Goal: Information Seeking & Learning: Check status

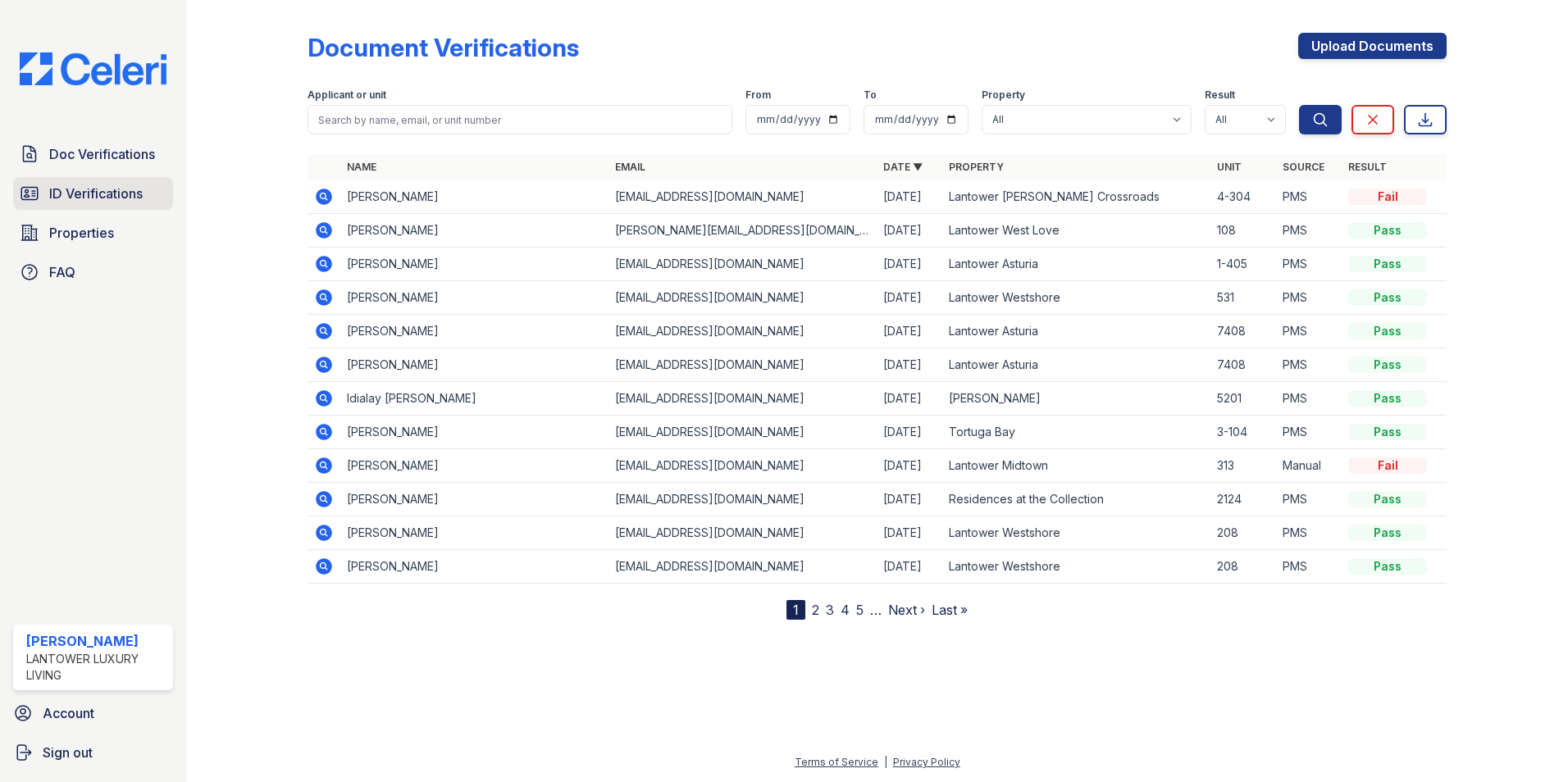
click at [100, 199] on span "ID Verifications" at bounding box center [96, 193] width 94 height 20
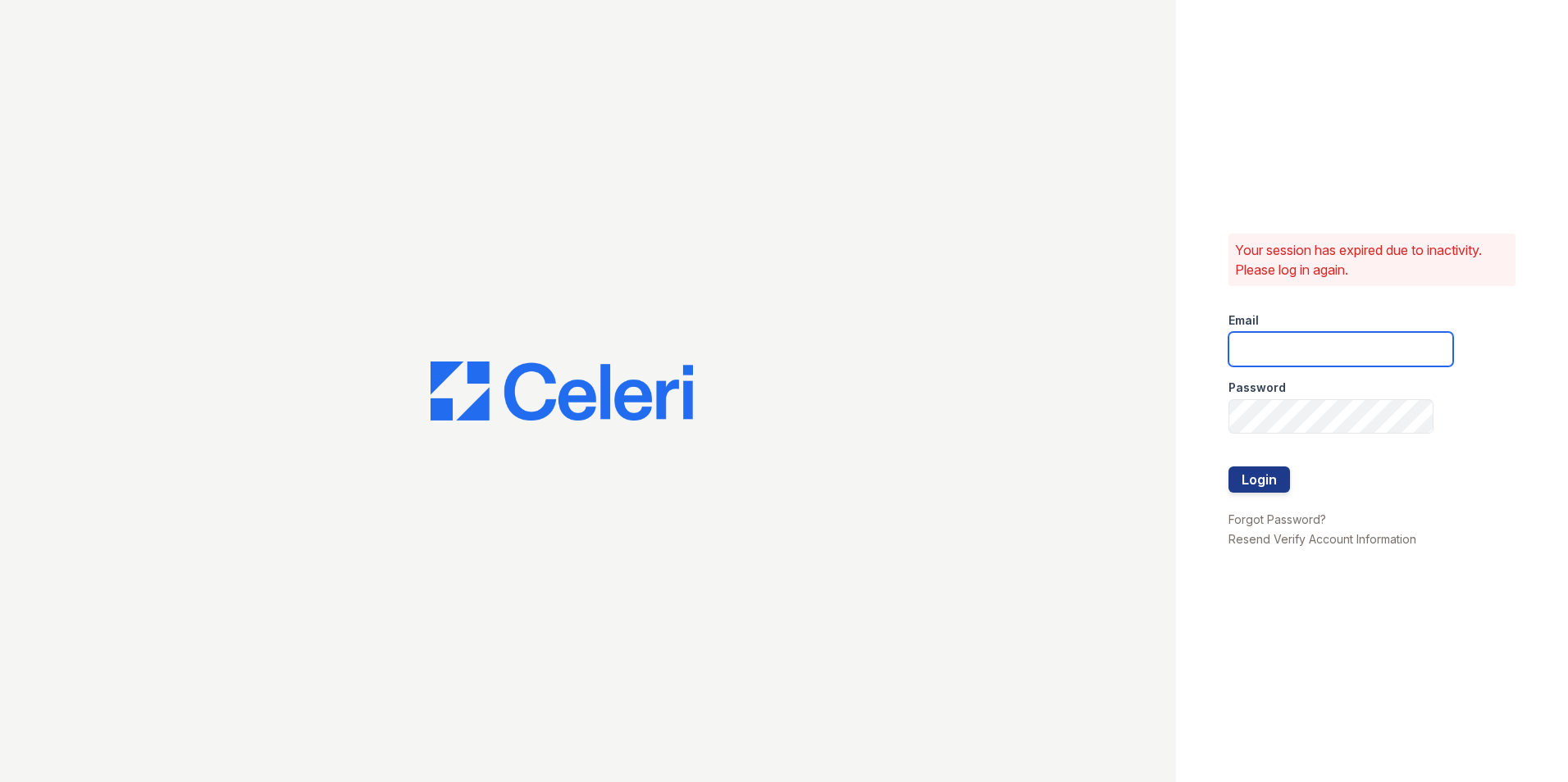
type input "lchotiner@lantowerliving.com"
click at [1257, 474] on button "Login" at bounding box center [1259, 479] width 61 height 26
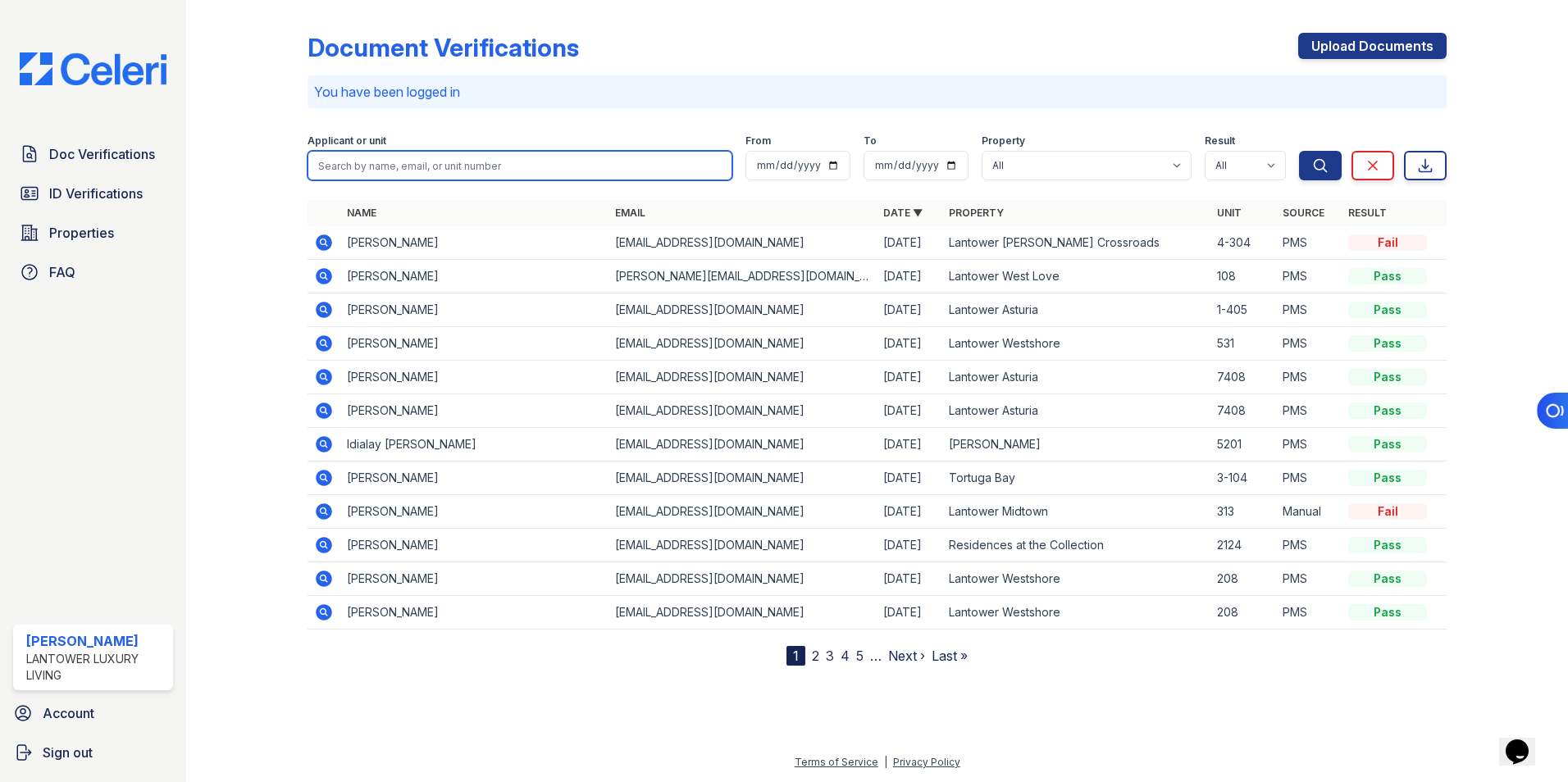
click at [367, 163] on input "search" at bounding box center [520, 166] width 425 height 30
type input "delores"
click at [1299, 151] on button "Search" at bounding box center [1320, 166] width 42 height 30
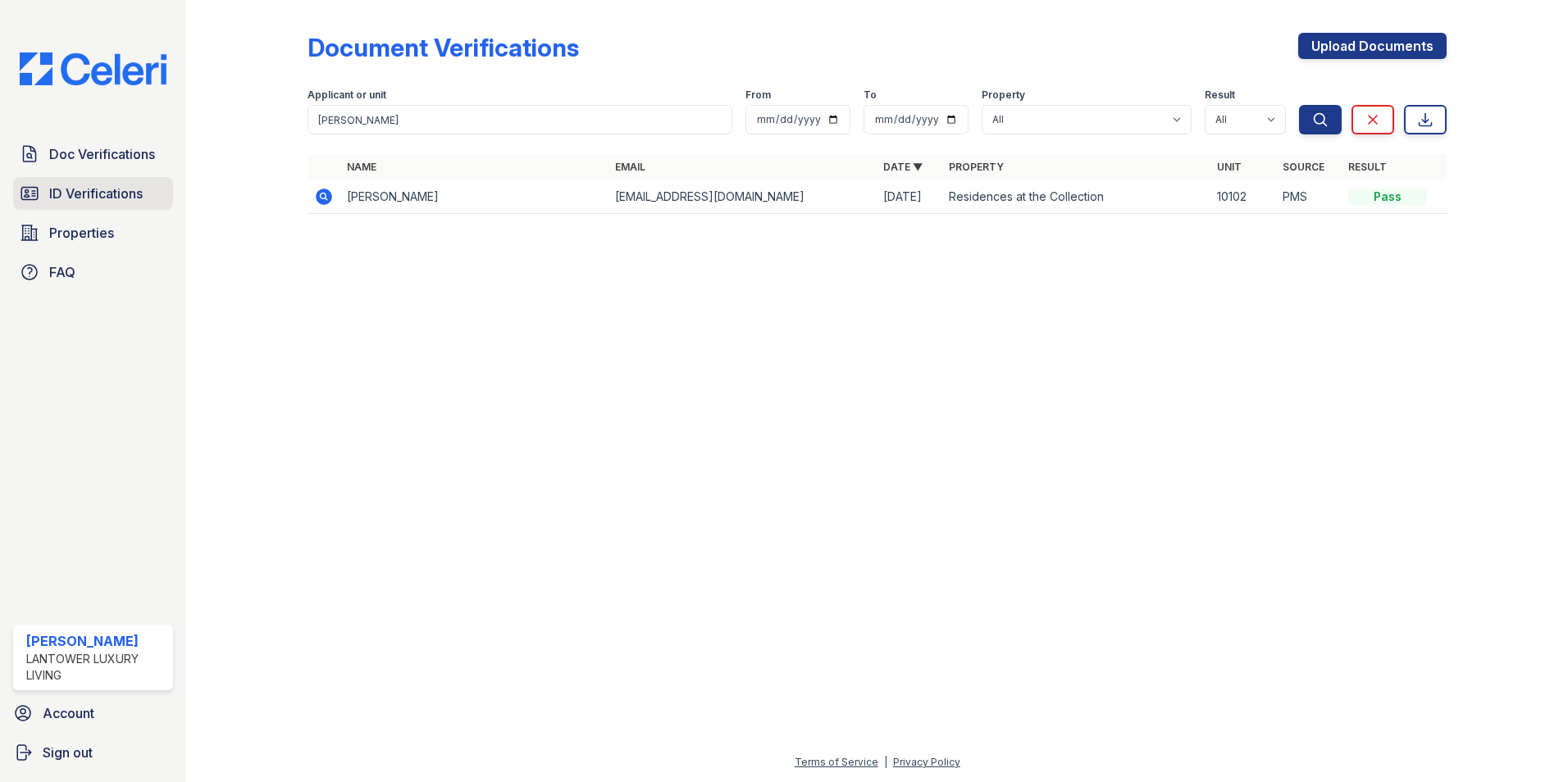
click at [128, 199] on span "ID Verifications" at bounding box center [96, 193] width 94 height 20
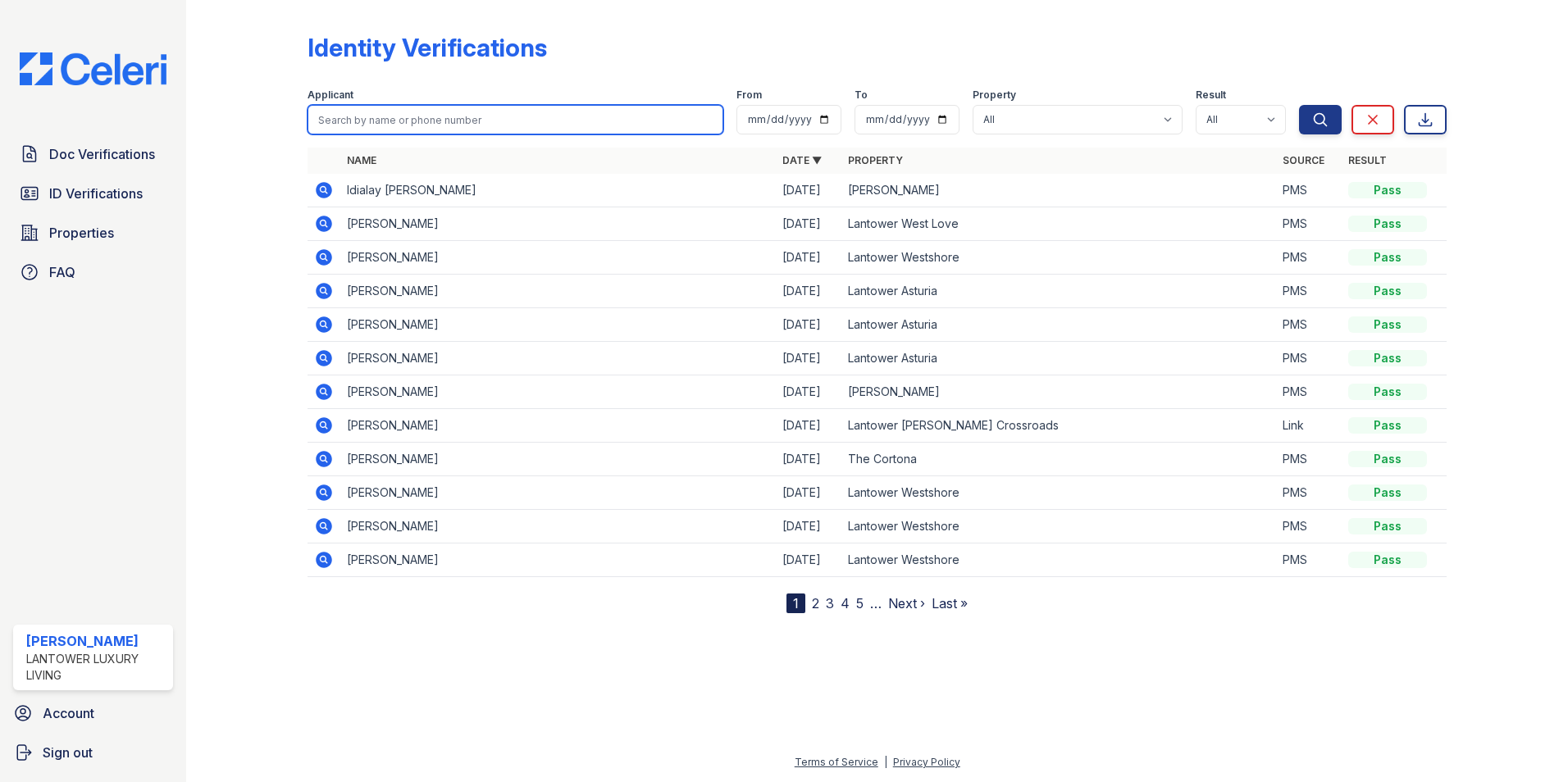
click at [370, 119] on input "search" at bounding box center [516, 120] width 416 height 30
type input "delores"
click at [1299, 105] on button "Search" at bounding box center [1320, 120] width 42 height 30
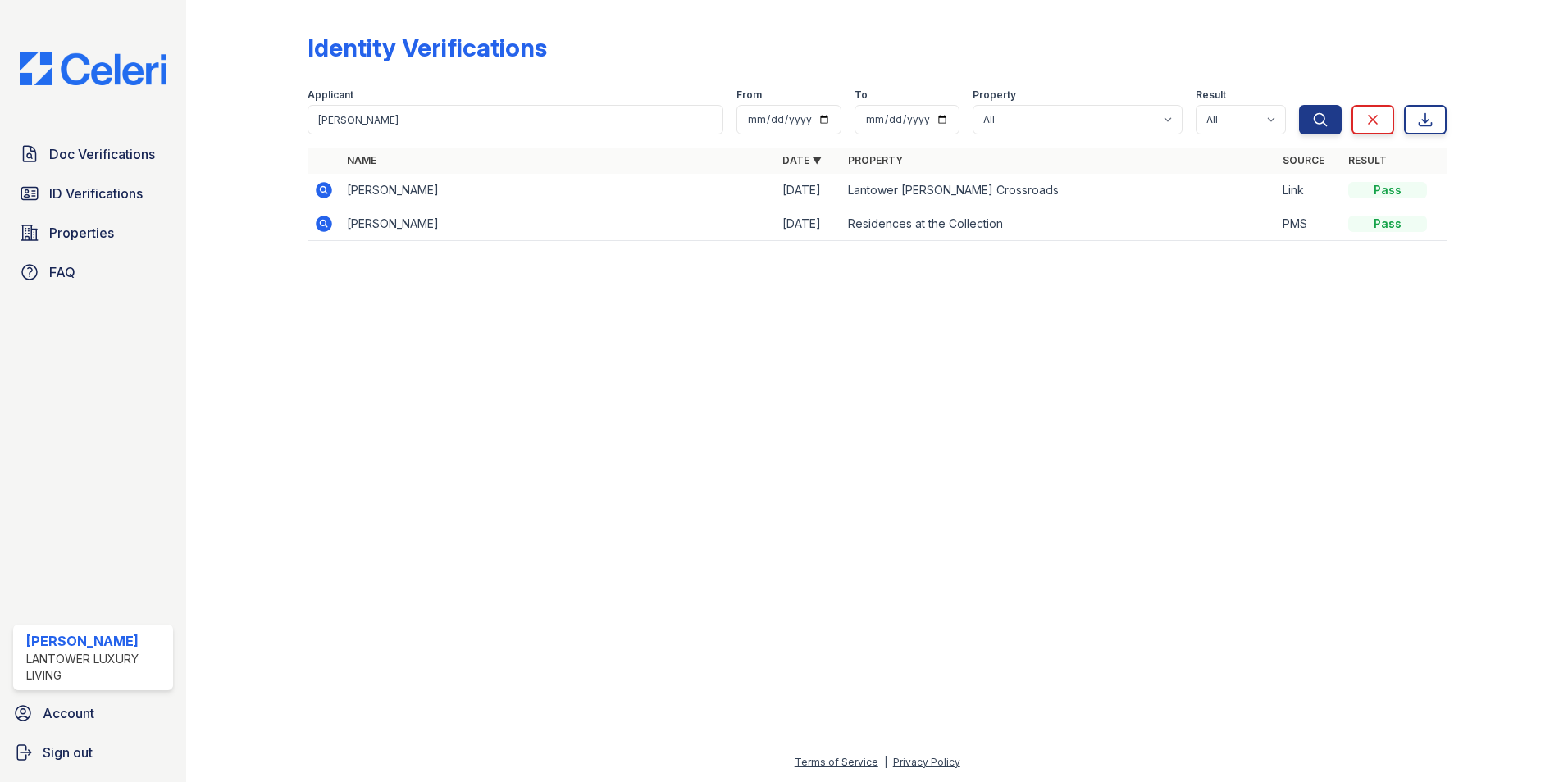
click at [322, 187] on icon at bounding box center [324, 190] width 20 height 20
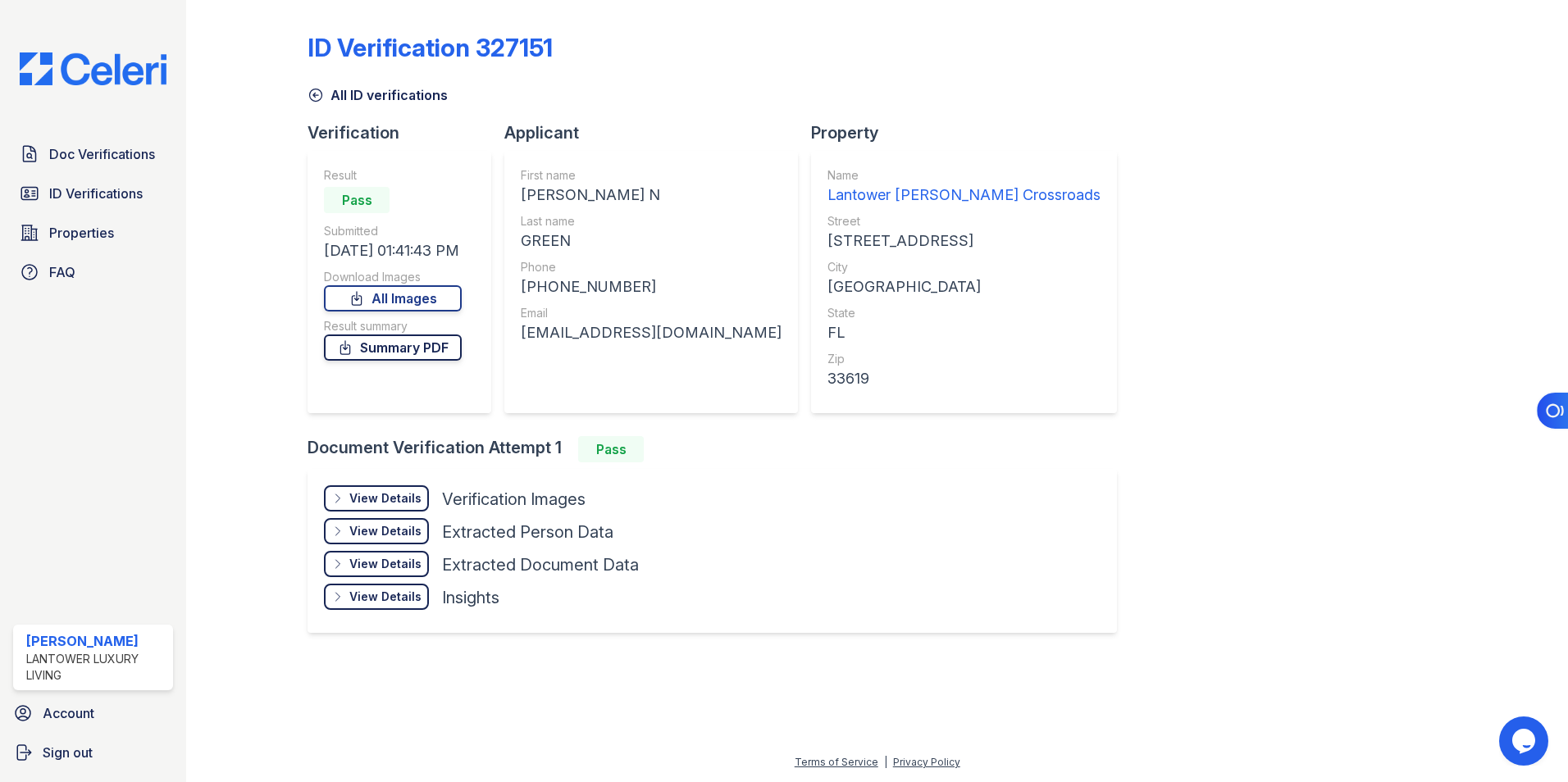
click at [415, 347] on link "Summary PDF" at bounding box center [392, 347] width 138 height 26
drag, startPoint x: 392, startPoint y: 499, endPoint x: 426, endPoint y: 506, distance: 34.7
click at [392, 499] on div "View Details" at bounding box center [385, 499] width 72 height 16
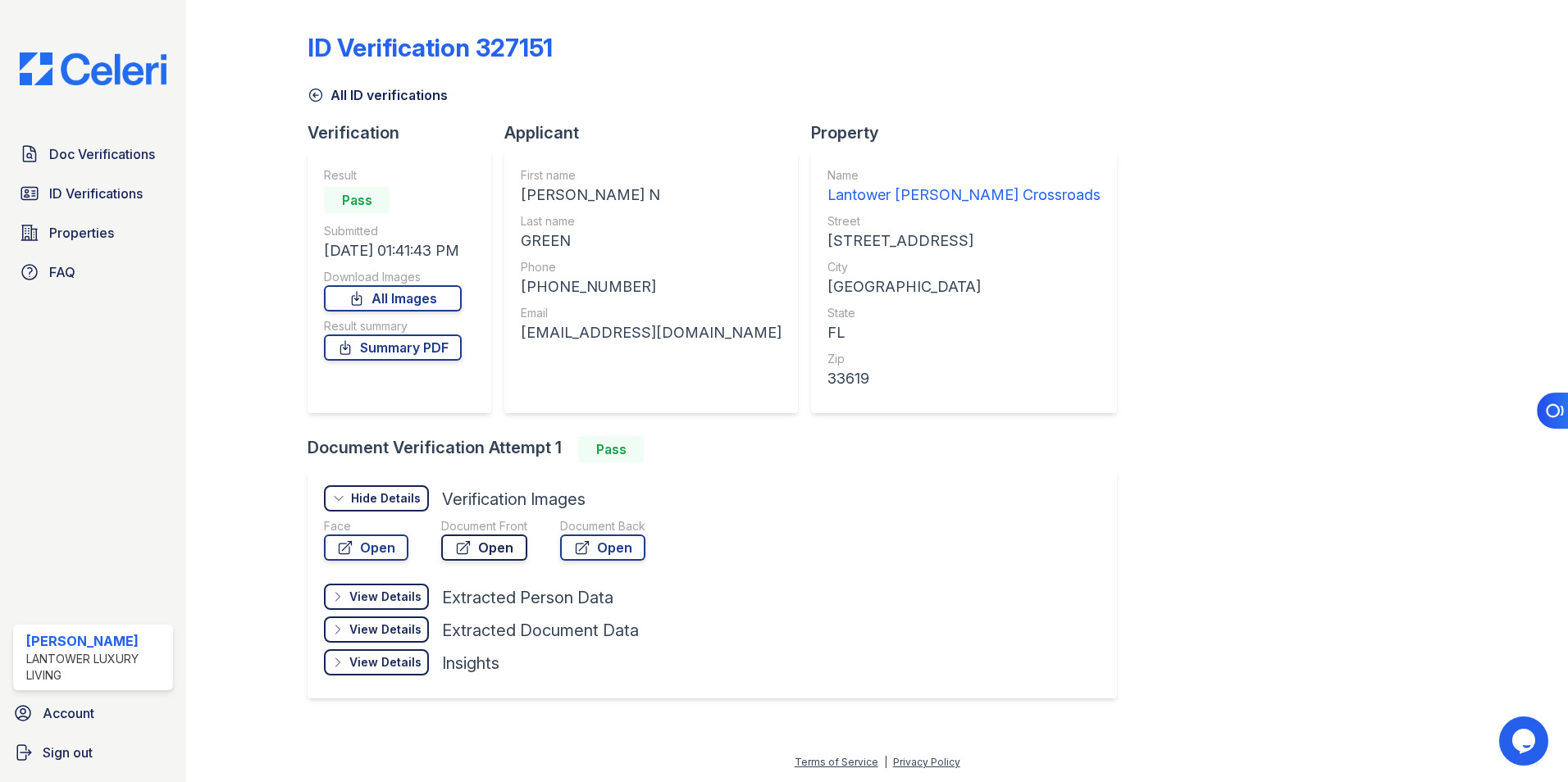
click at [494, 543] on link "Open" at bounding box center [484, 547] width 86 height 26
click at [82, 193] on span "ID Verifications" at bounding box center [96, 193] width 94 height 20
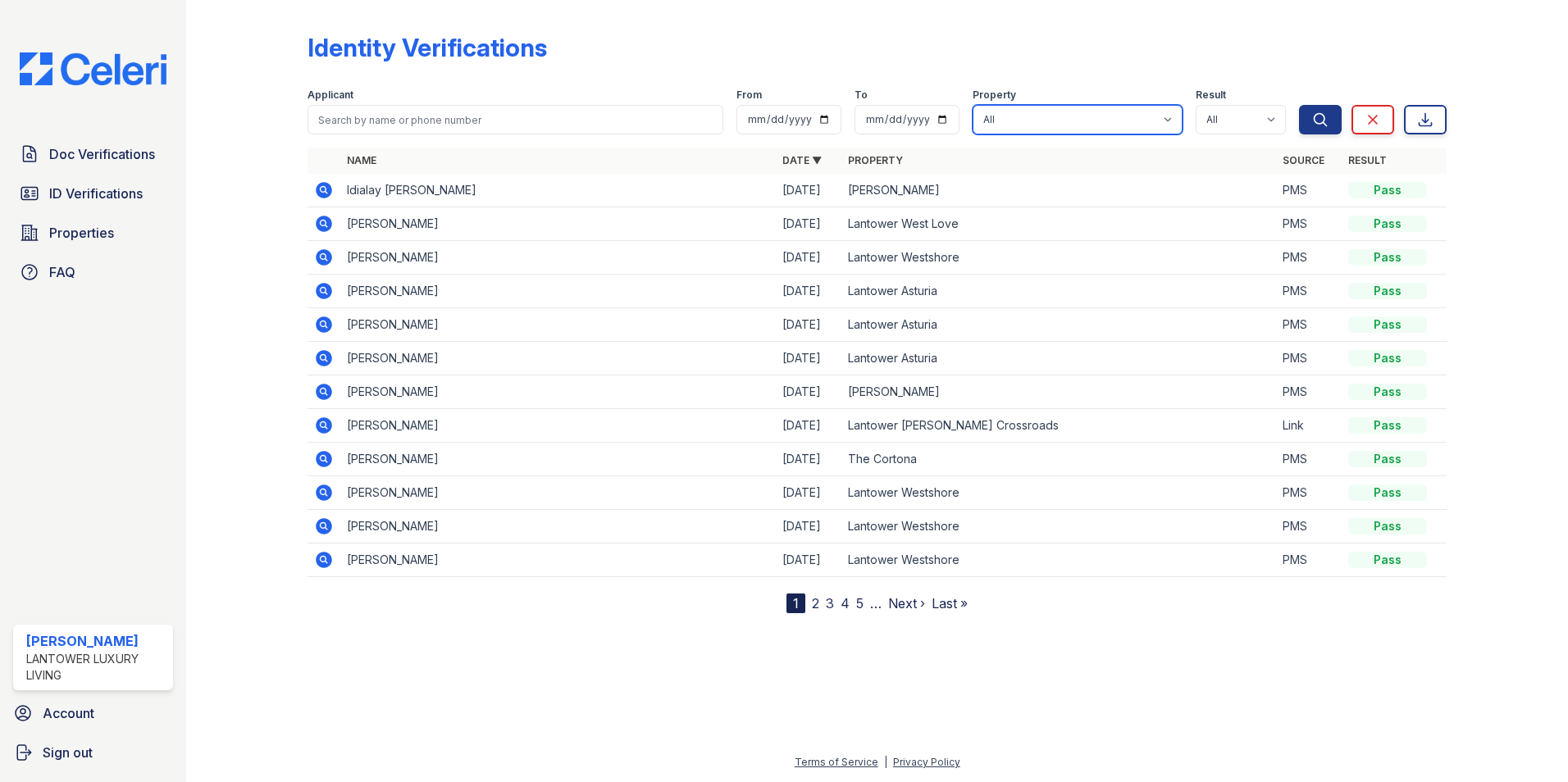
click at [1015, 118] on select "All Lantower Ambrosio Lantower Asturia Lantower Brandon Crossroads Lantower Bul…" at bounding box center [1077, 120] width 210 height 30
select select "4618"
click at [975, 105] on select "All Lantower Ambrosio Lantower Asturia Lantower Brandon Crossroads Lantower Bul…" at bounding box center [1077, 120] width 210 height 30
click at [1302, 119] on button "Search" at bounding box center [1320, 120] width 42 height 30
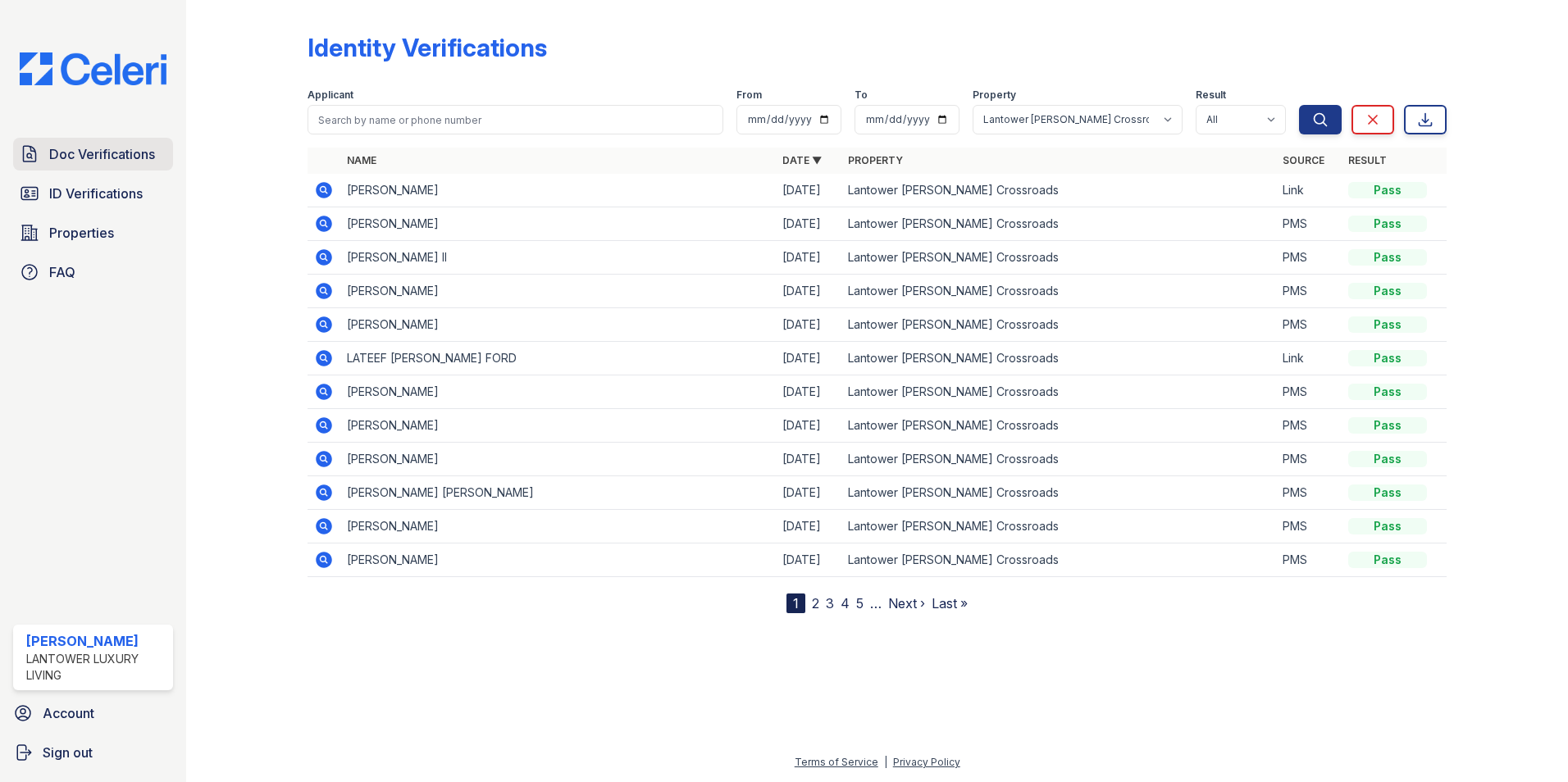
click at [131, 159] on span "Doc Verifications" at bounding box center [103, 154] width 106 height 20
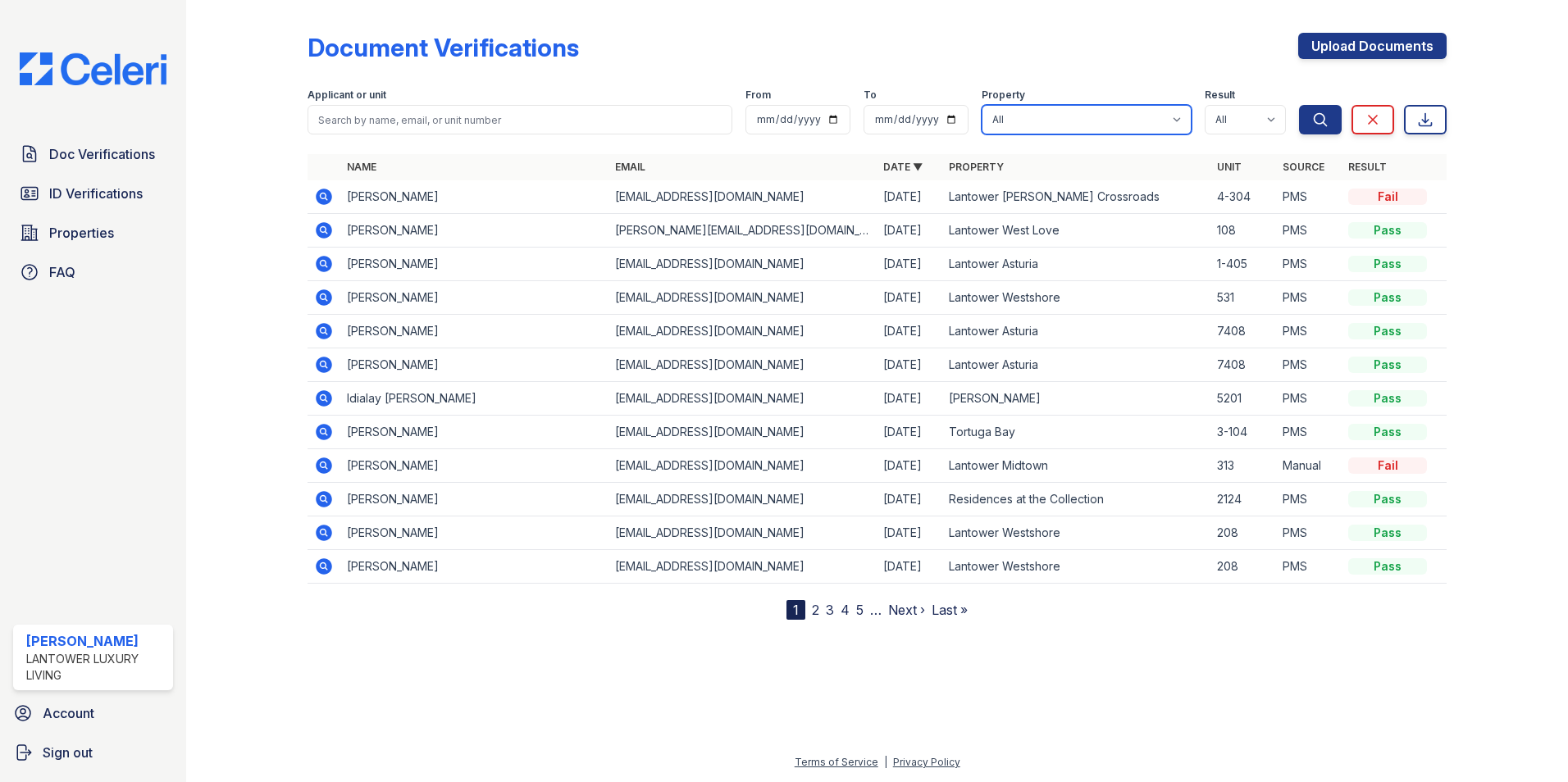
drag, startPoint x: 1128, startPoint y: 117, endPoint x: 1121, endPoint y: 128, distance: 13.0
click at [1128, 117] on select "All Lantower Ambrosio Lantower Asturia Lantower Brandon Crossroads Lantower Bul…" at bounding box center [1086, 120] width 210 height 30
select select "4618"
click at [983, 105] on select "All Lantower Ambrosio Lantower Asturia Lantower Brandon Crossroads Lantower Bul…" at bounding box center [1086, 120] width 210 height 30
click at [1322, 115] on icon "submit" at bounding box center [1321, 120] width 13 height 13
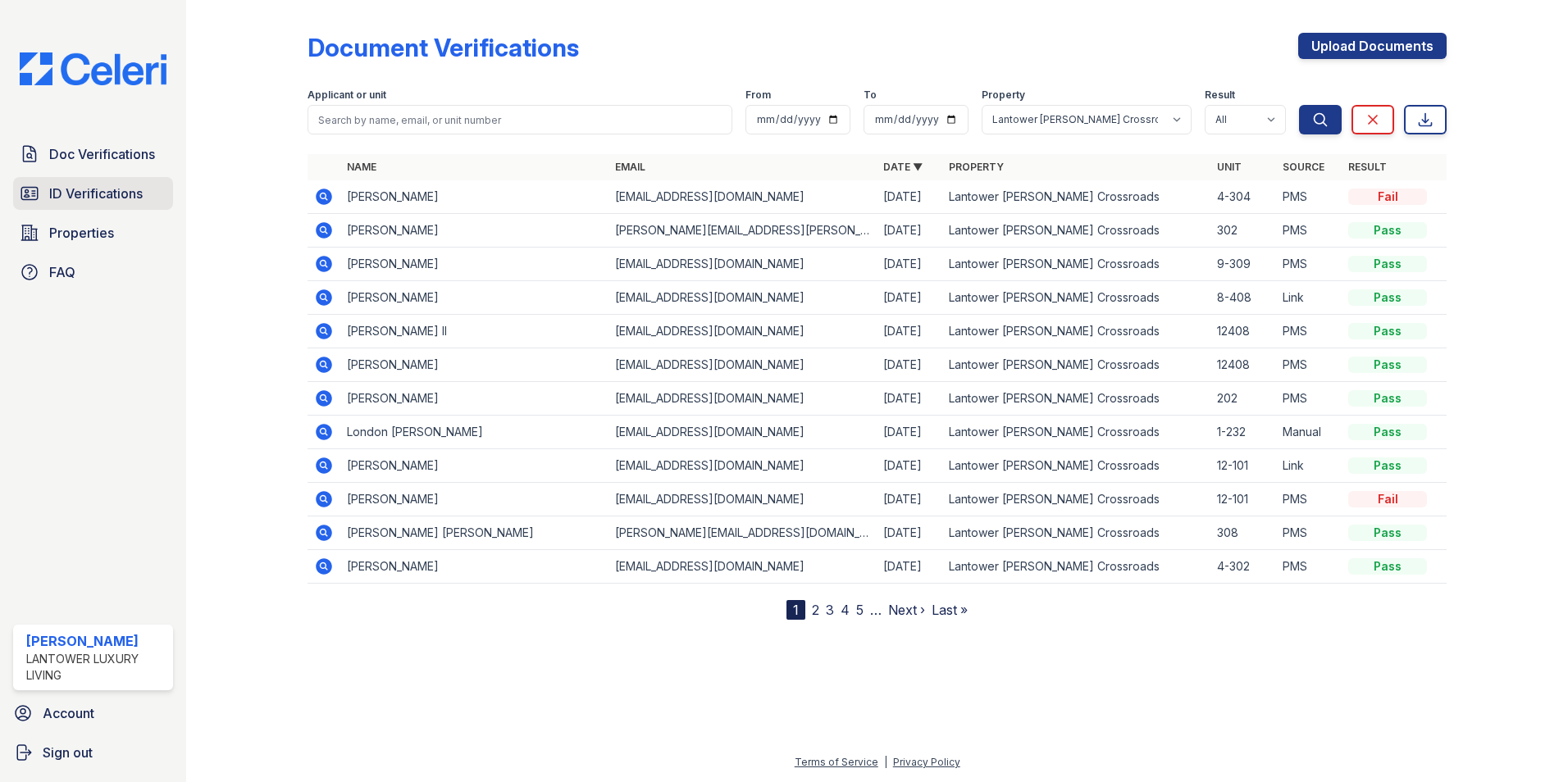
click at [74, 187] on span "ID Verifications" at bounding box center [96, 193] width 94 height 20
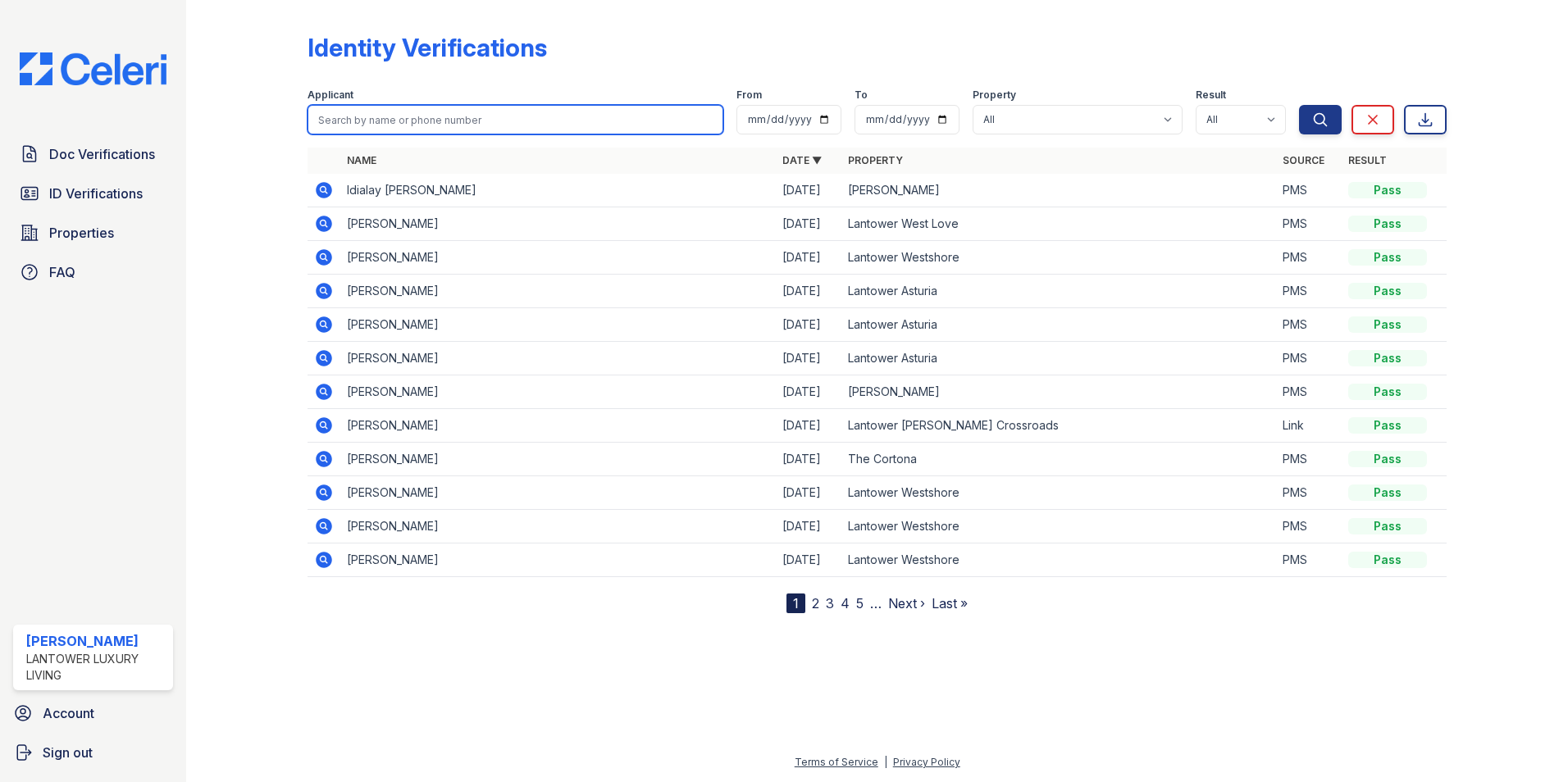
click at [365, 113] on input "search" at bounding box center [516, 120] width 416 height 30
type input "wise"
click at [1299, 105] on button "Search" at bounding box center [1320, 120] width 42 height 30
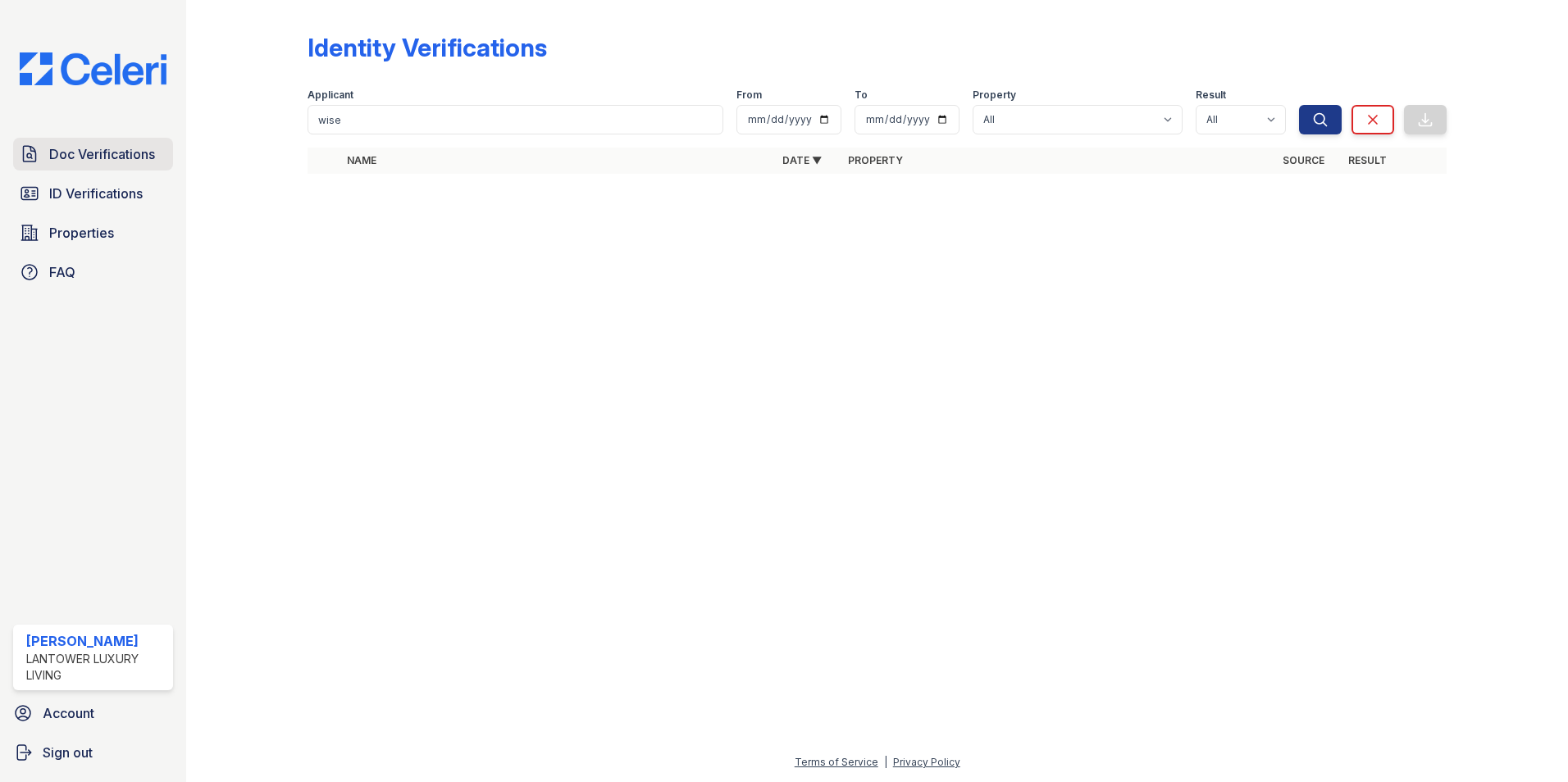
click at [115, 155] on span "Doc Verifications" at bounding box center [103, 154] width 106 height 20
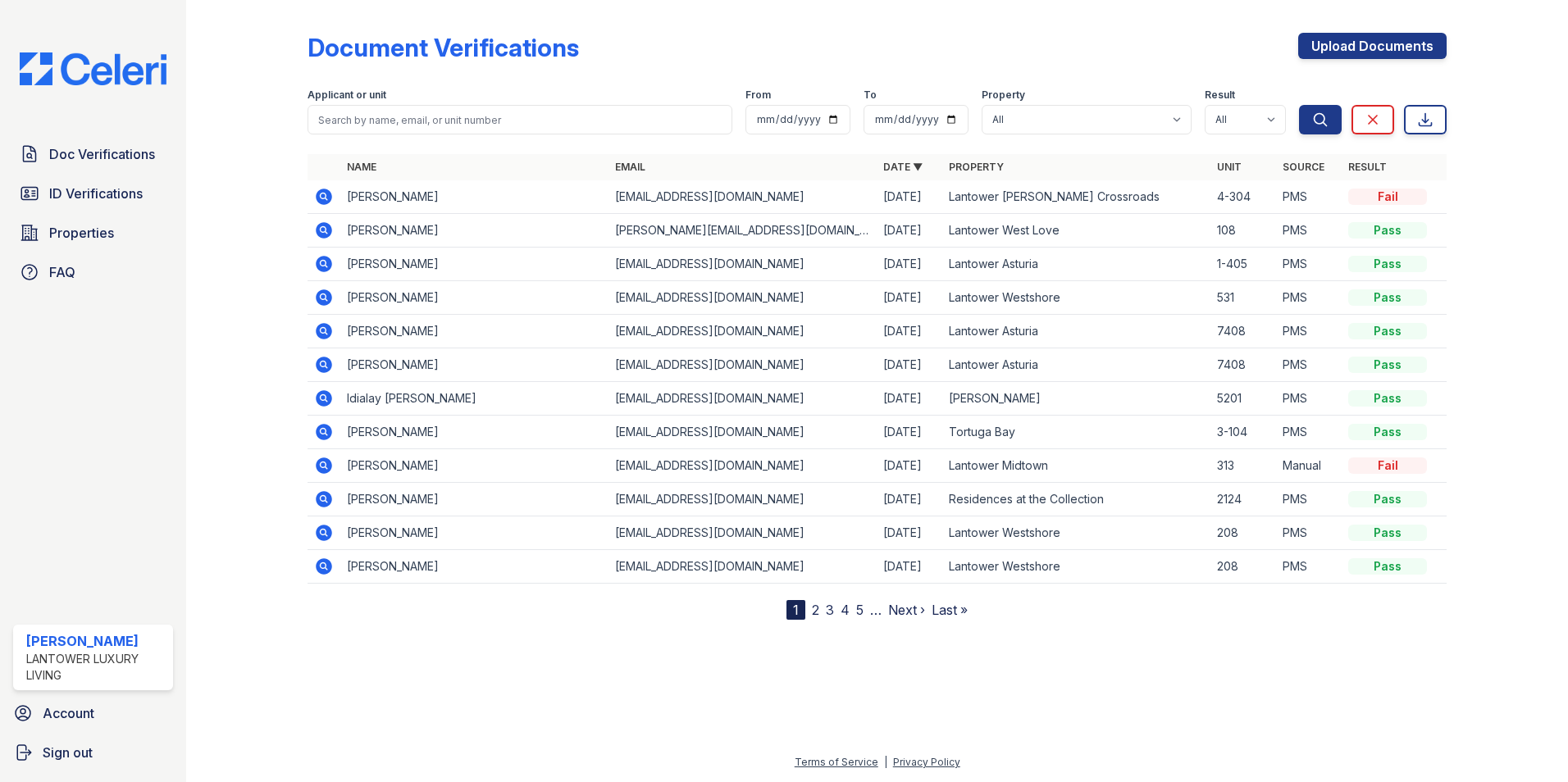
click at [321, 198] on icon at bounding box center [324, 197] width 20 height 20
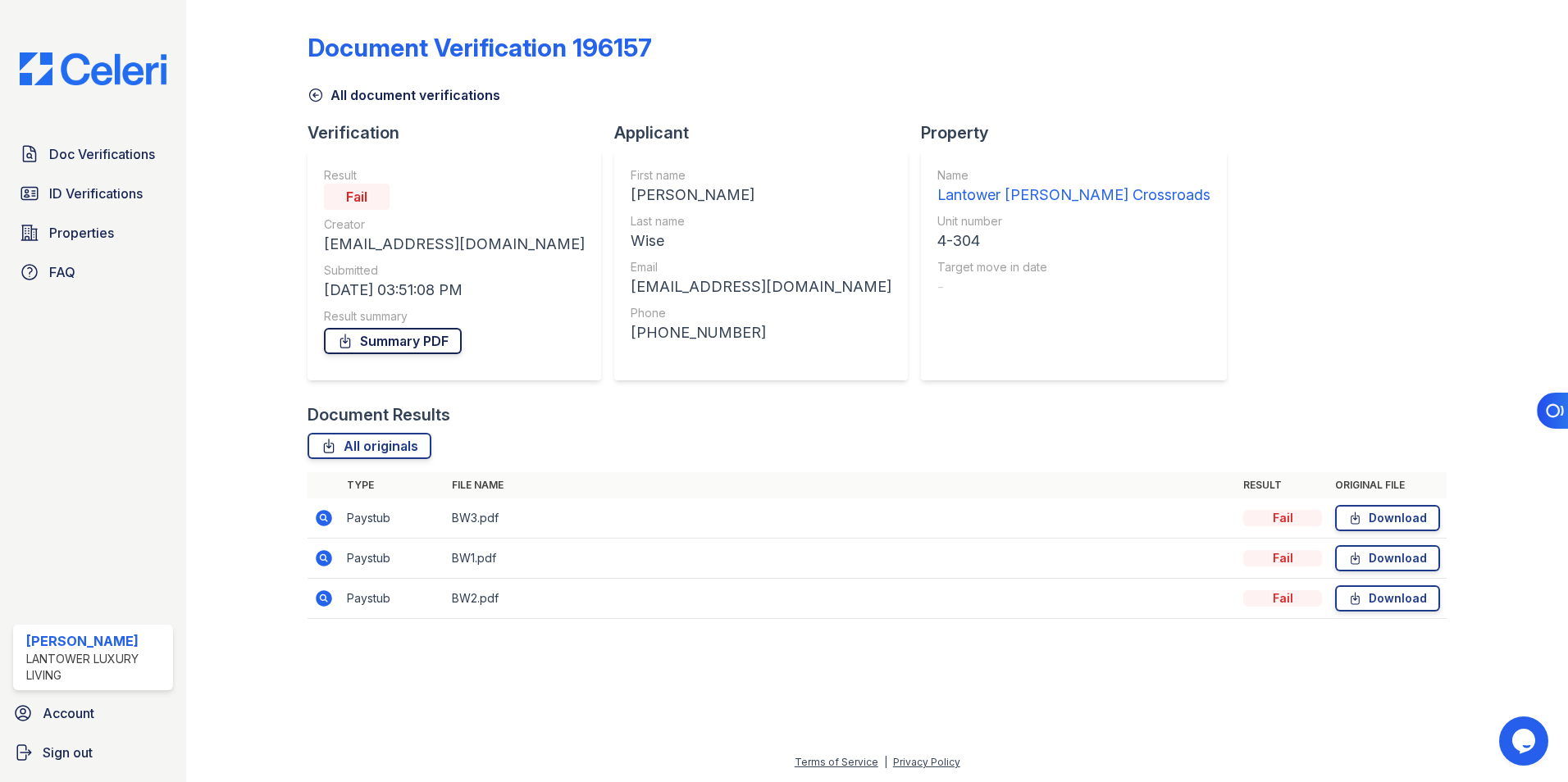
click at [398, 340] on link "Summary PDF" at bounding box center [392, 340] width 138 height 26
click at [1500, 556] on div at bounding box center [1494, 320] width 95 height 629
click at [1392, 512] on link "Download" at bounding box center [1387, 517] width 105 height 26
drag, startPoint x: 1384, startPoint y: 557, endPoint x: 1385, endPoint y: 575, distance: 18.0
click at [1384, 557] on link "Download" at bounding box center [1387, 558] width 105 height 26
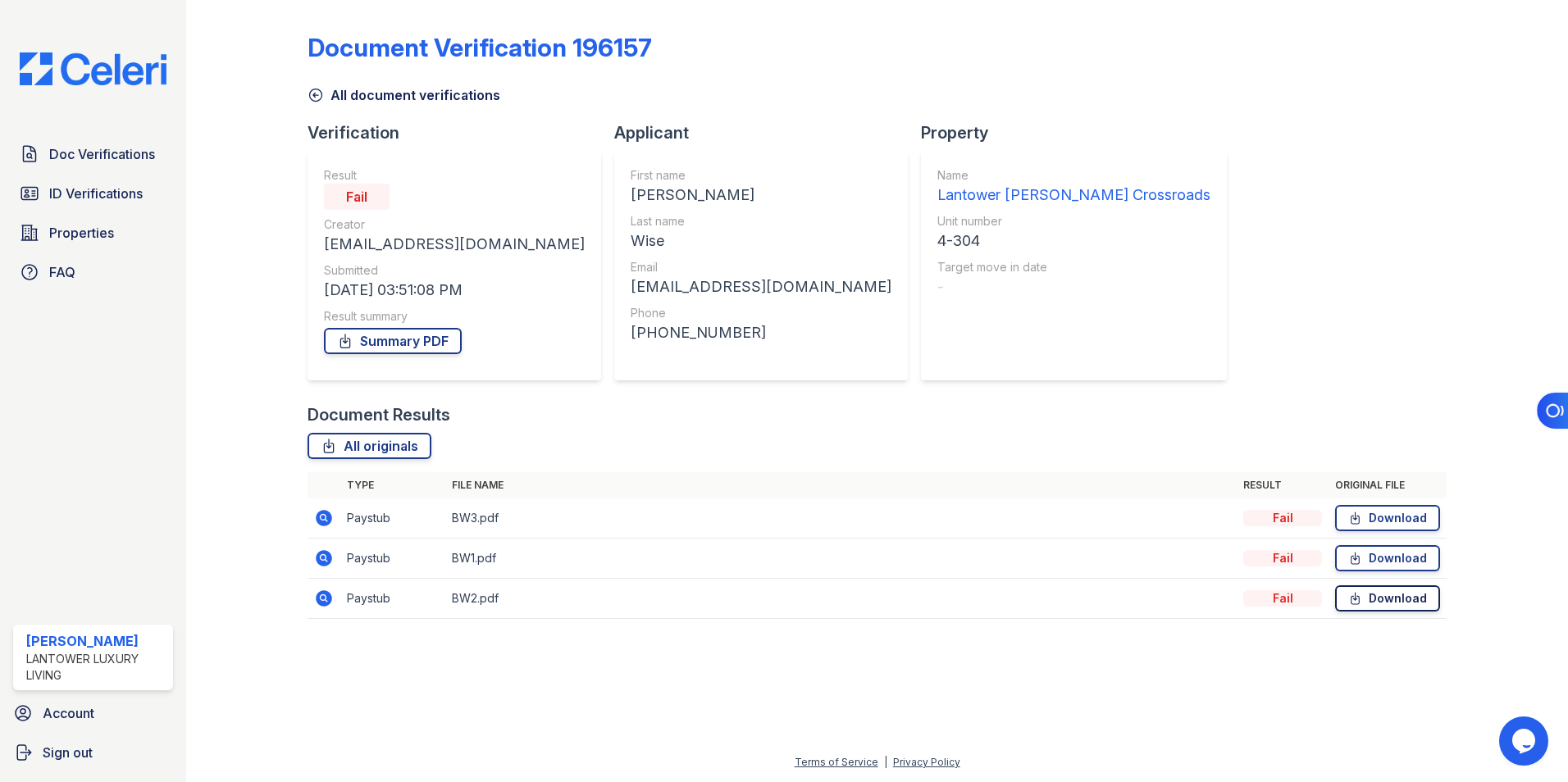
click at [1387, 599] on link "Download" at bounding box center [1387, 598] width 105 height 26
click at [80, 190] on span "ID Verifications" at bounding box center [96, 193] width 94 height 20
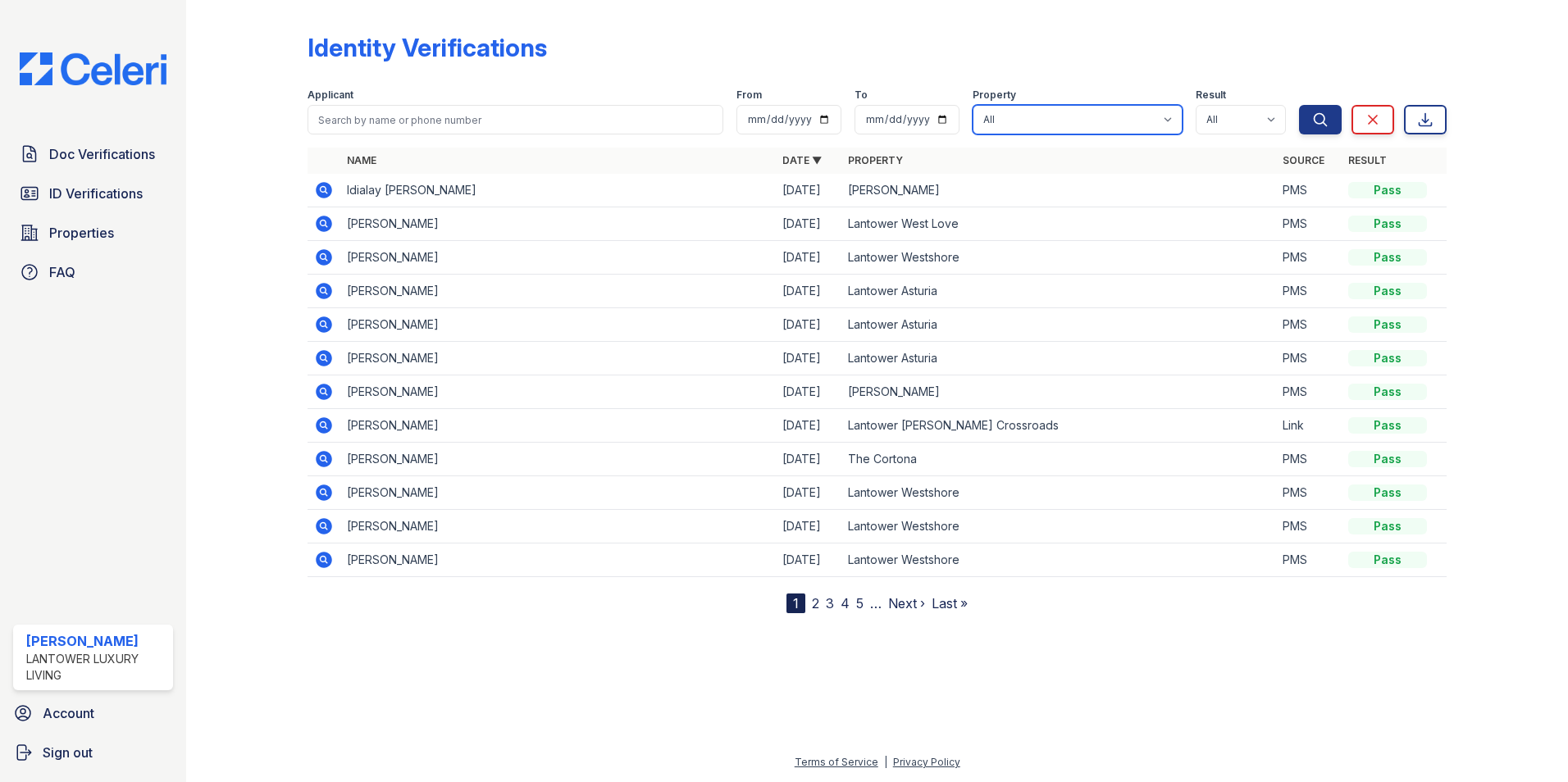
drag, startPoint x: 1023, startPoint y: 115, endPoint x: 1025, endPoint y: 126, distance: 11.2
click at [1023, 115] on select "All Lantower Ambrosio Lantower Asturia Lantower Brandon Crossroads Lantower Bul…" at bounding box center [1077, 120] width 210 height 30
select select "4618"
click at [975, 105] on select "All Lantower Ambrosio Lantower Asturia Lantower Brandon Crossroads Lantower Bul…" at bounding box center [1077, 120] width 210 height 30
click at [1302, 118] on button "Search" at bounding box center [1320, 120] width 42 height 30
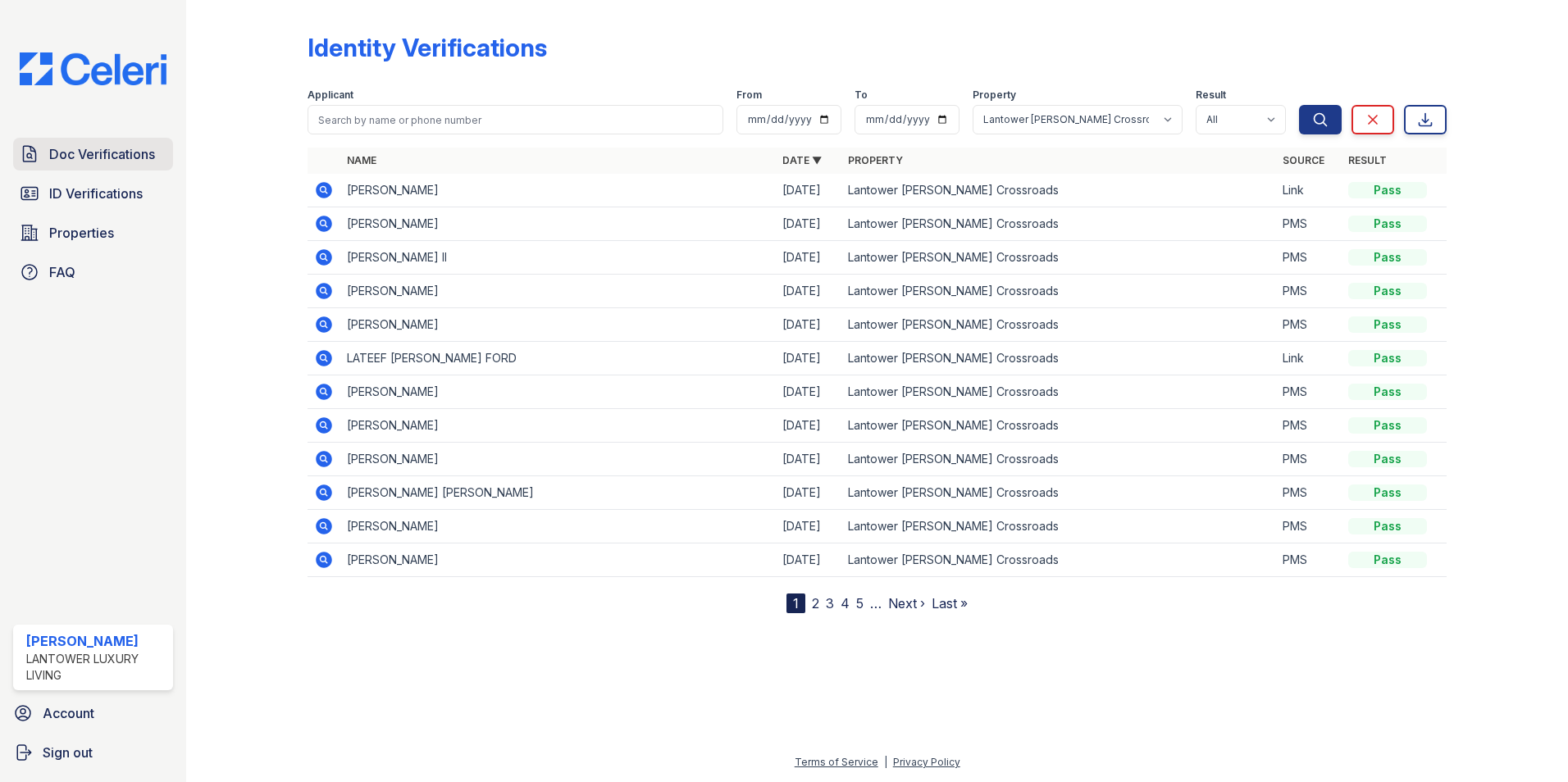
click at [110, 157] on span "Doc Verifications" at bounding box center [103, 154] width 106 height 20
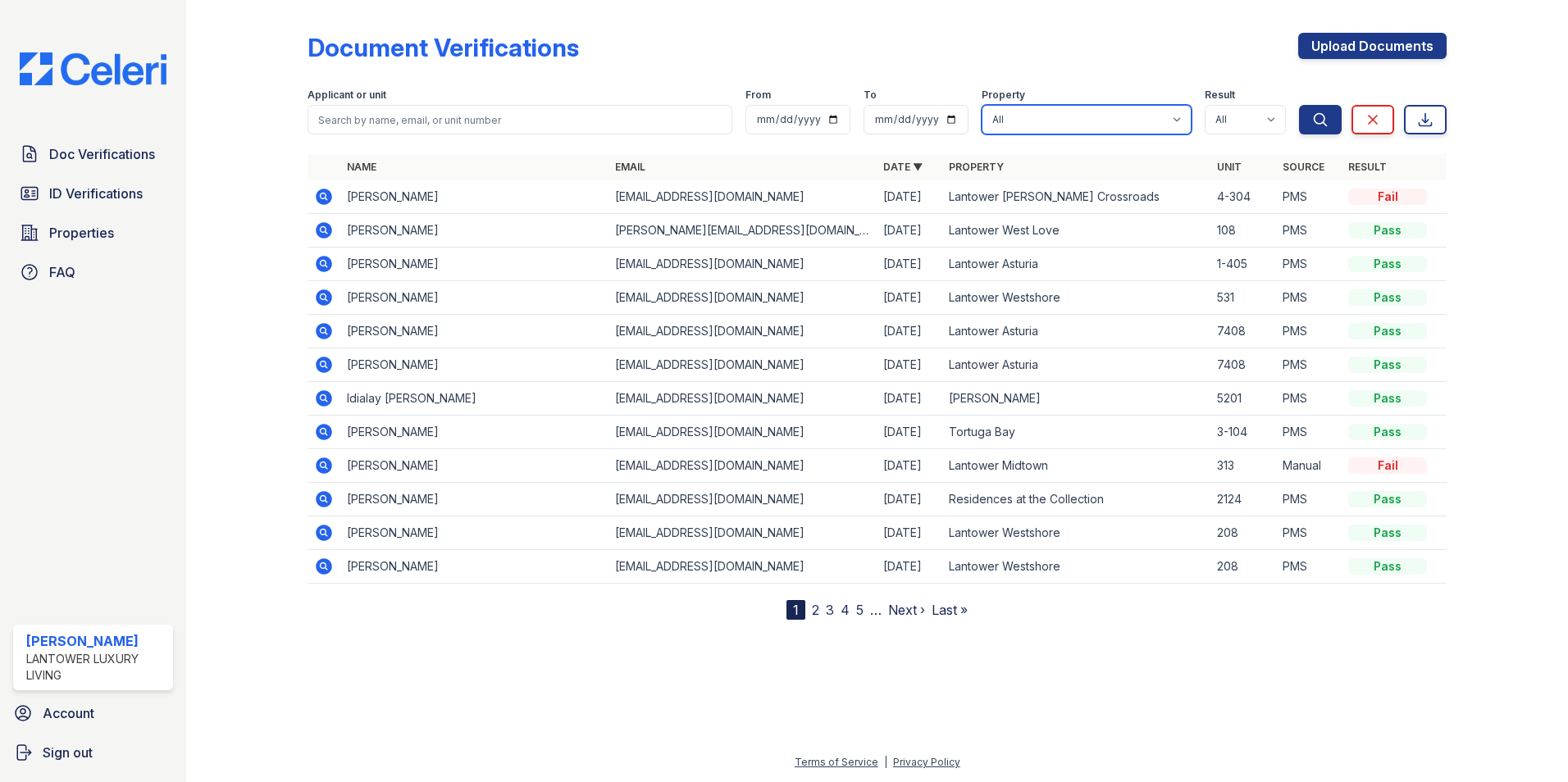
click at [1099, 117] on select "All Lantower Ambrosio Lantower Asturia Lantower Brandon Crossroads Lantower Bul…" at bounding box center [1086, 120] width 210 height 30
select select "4618"
click at [983, 105] on select "All Lantower Ambrosio Lantower Asturia Lantower Brandon Crossroads Lantower Bul…" at bounding box center [1086, 120] width 210 height 30
click at [1317, 115] on icon "submit" at bounding box center [1321, 120] width 13 height 13
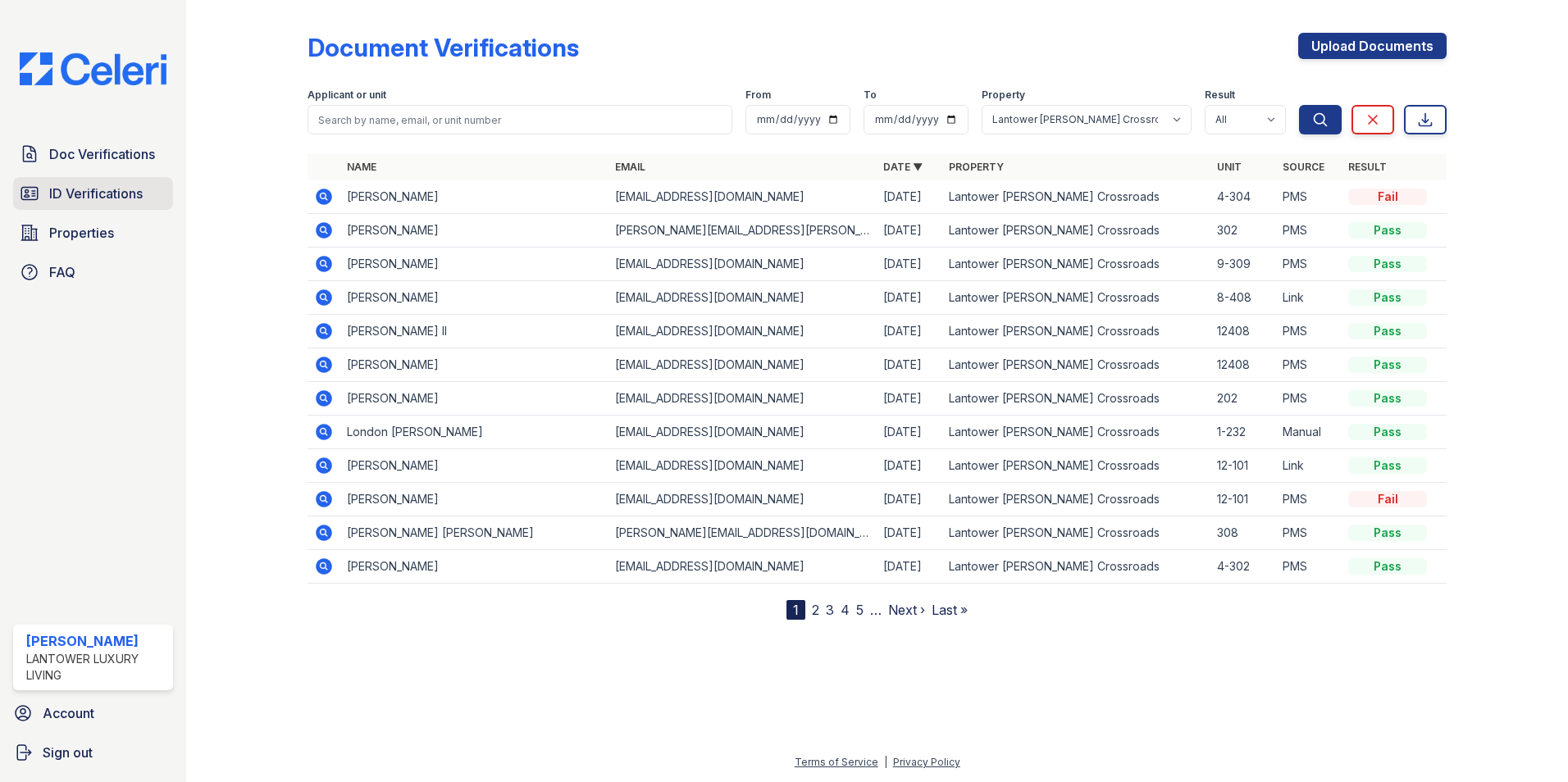
click at [69, 188] on span "ID Verifications" at bounding box center [96, 193] width 94 height 20
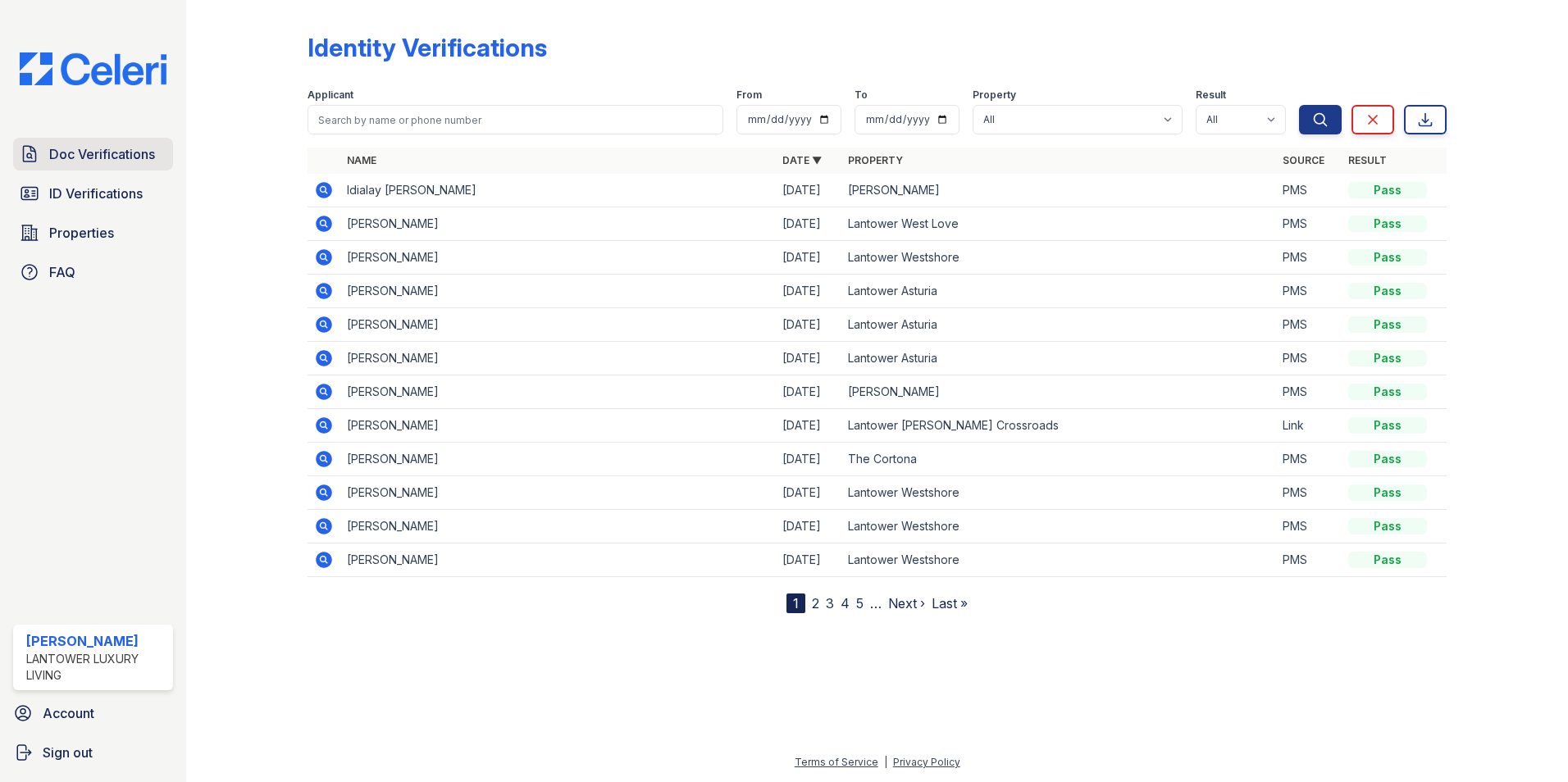
click at [110, 155] on span "Doc Verifications" at bounding box center [103, 154] width 106 height 20
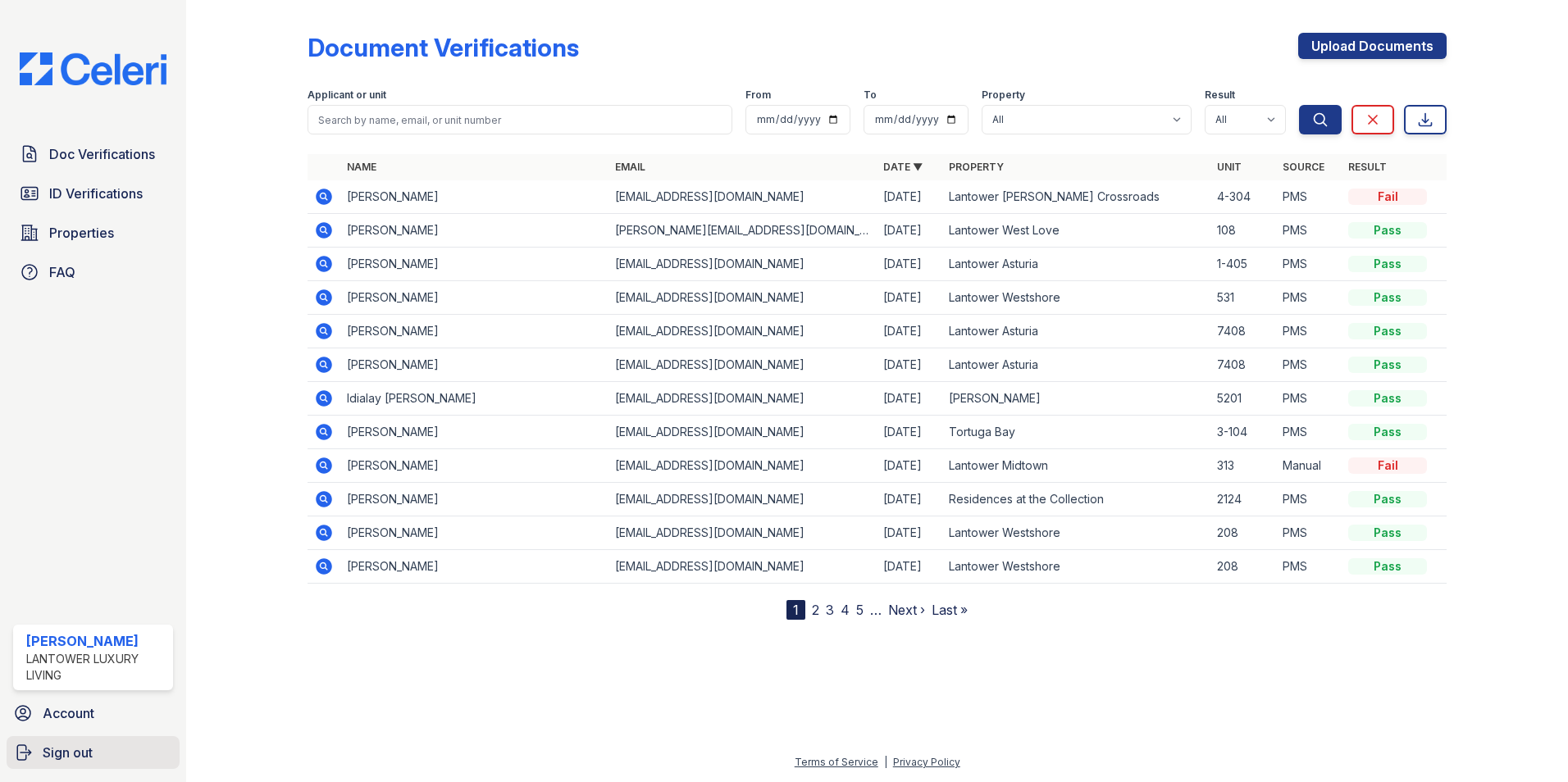
click at [86, 748] on span "Sign out" at bounding box center [68, 753] width 50 height 20
